Goal: Task Accomplishment & Management: Manage account settings

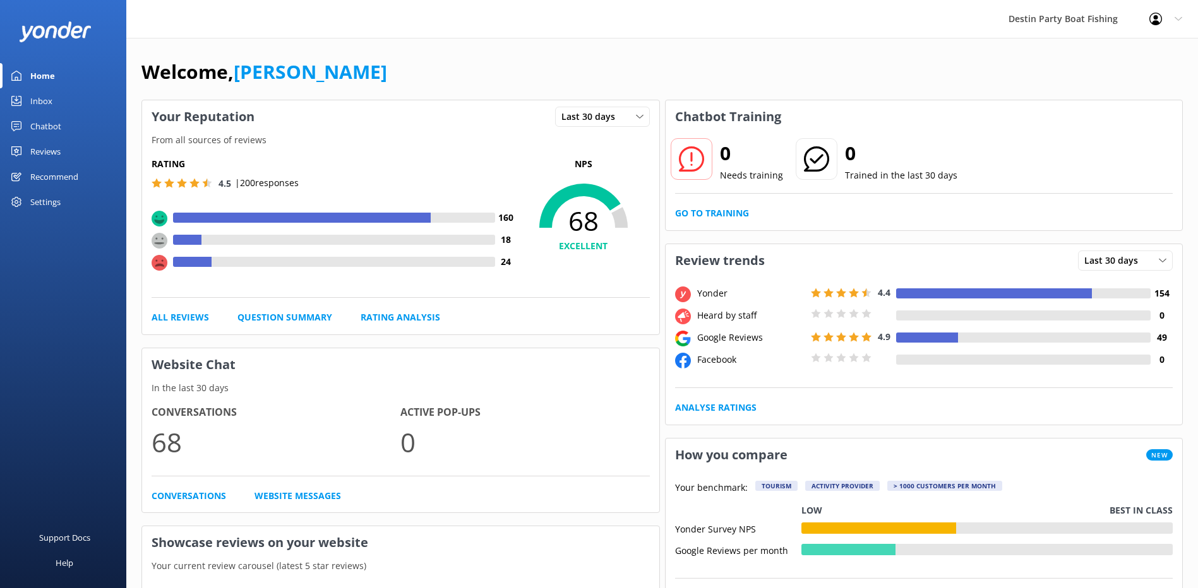
click at [42, 106] on div "Inbox" at bounding box center [41, 100] width 22 height 25
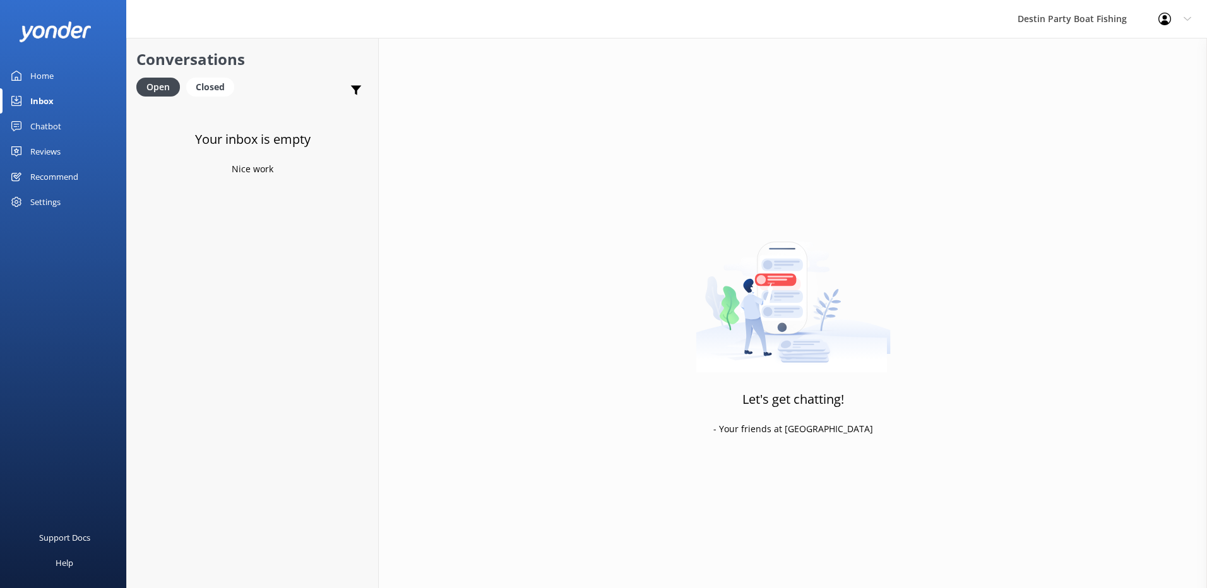
click at [37, 143] on div "Reviews" at bounding box center [45, 151] width 30 height 25
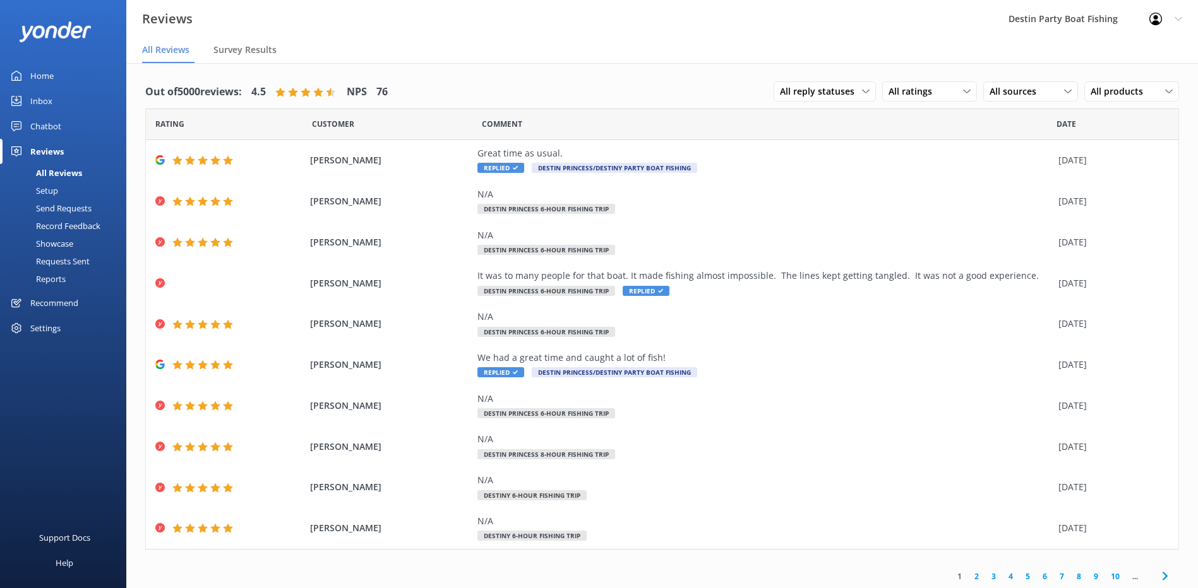
click at [50, 92] on div "Inbox" at bounding box center [41, 100] width 22 height 25
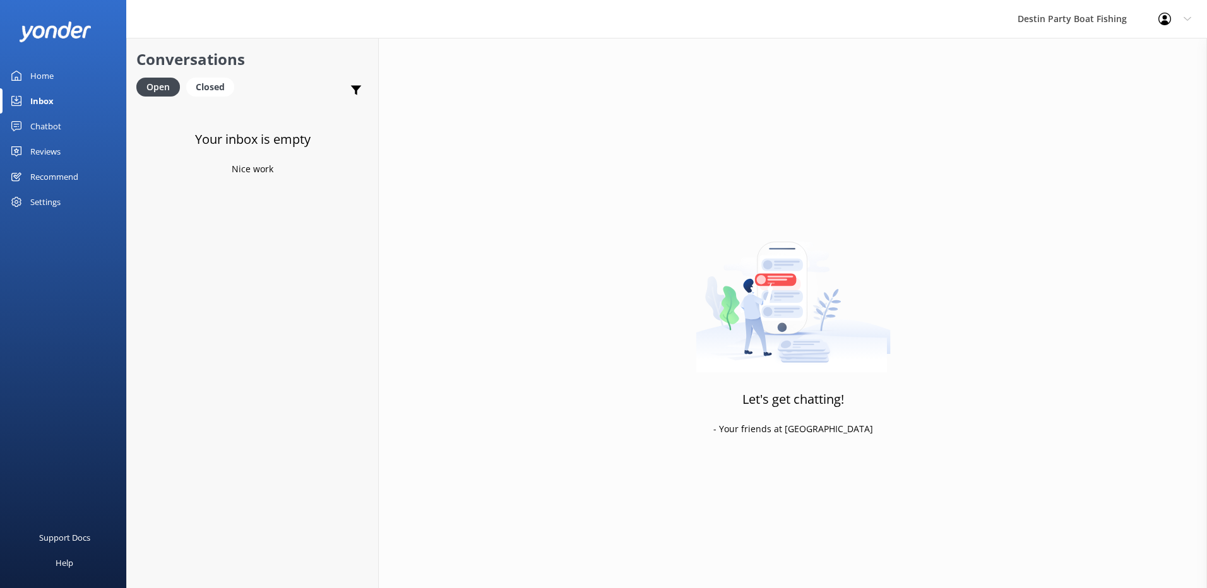
click at [38, 148] on div "Reviews" at bounding box center [45, 151] width 30 height 25
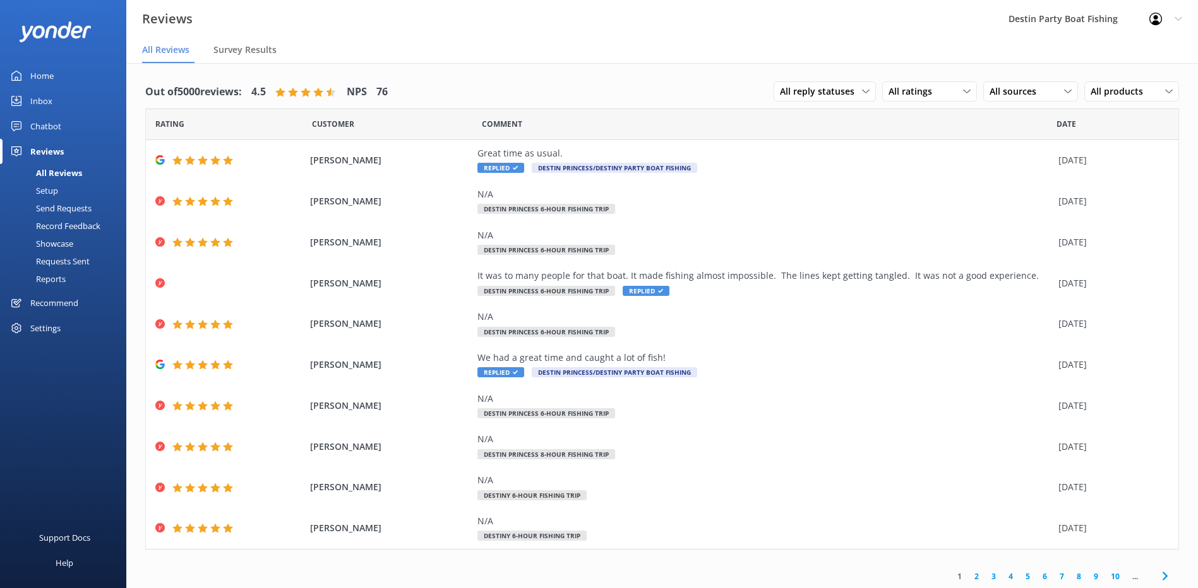
click at [38, 68] on div "Home" at bounding box center [41, 75] width 23 height 25
